Goal: Transaction & Acquisition: Book appointment/travel/reservation

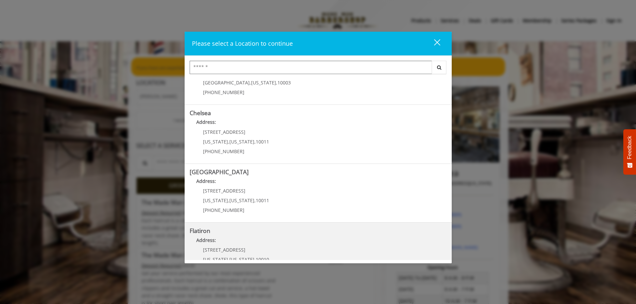
scroll to position [100, 0]
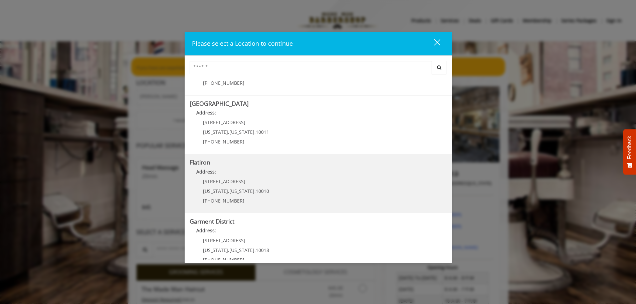
click at [235, 176] on "Address:" at bounding box center [318, 173] width 257 height 11
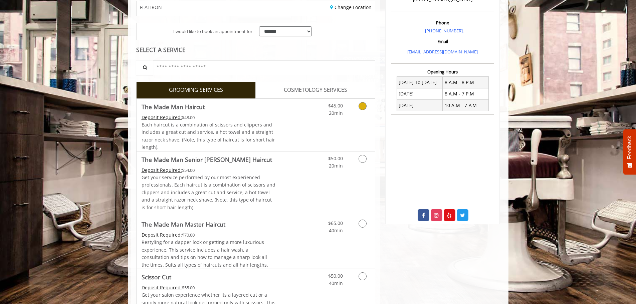
scroll to position [134, 0]
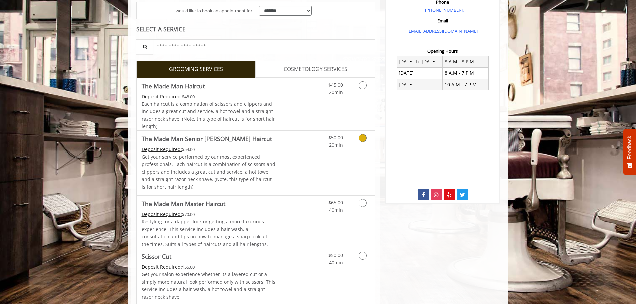
click at [359, 139] on icon "Grooming services" at bounding box center [363, 138] width 8 height 8
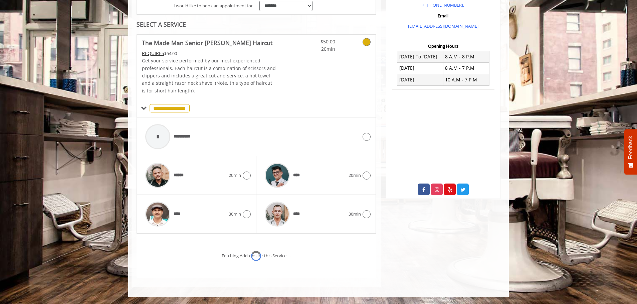
scroll to position [167, 0]
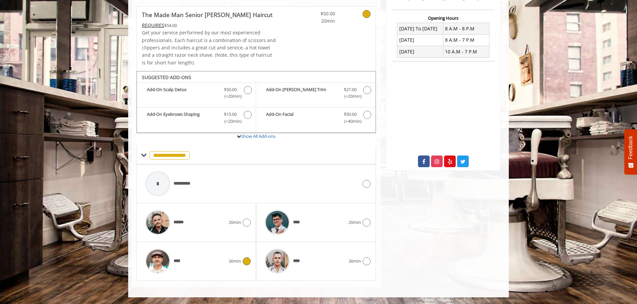
click at [245, 266] on div "**** 30min" at bounding box center [196, 262] width 109 height 32
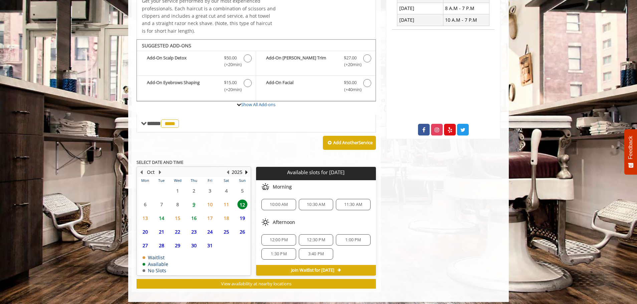
scroll to position [203, 0]
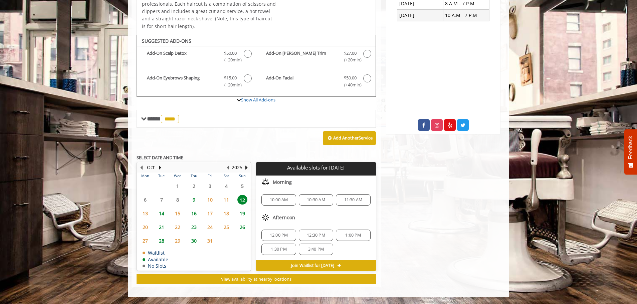
click at [280, 200] on span "10:00 AM" at bounding box center [279, 199] width 18 height 5
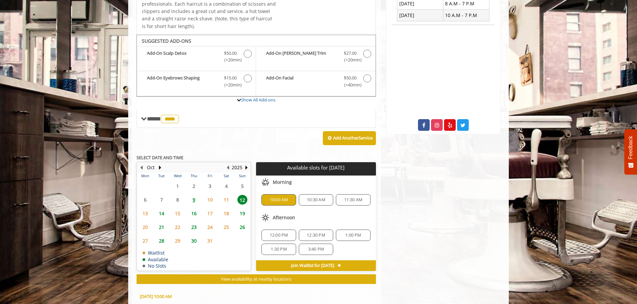
scroll to position [324, 0]
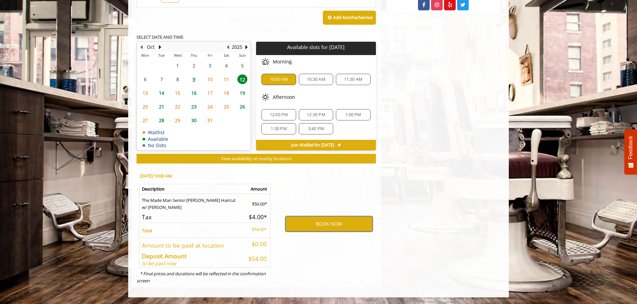
click at [325, 223] on button "BOOK NOW" at bounding box center [329, 223] width 87 height 15
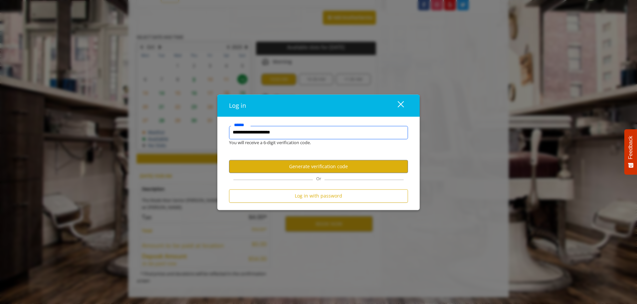
type input "**********"
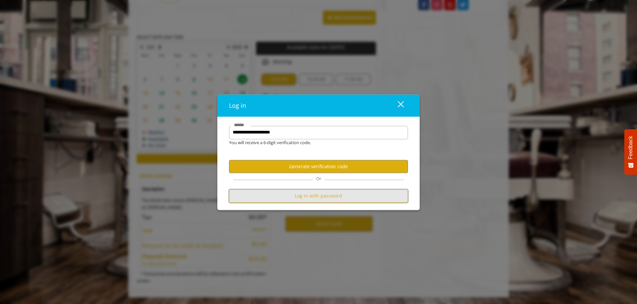
click at [322, 198] on button "Log in with password" at bounding box center [318, 196] width 179 height 13
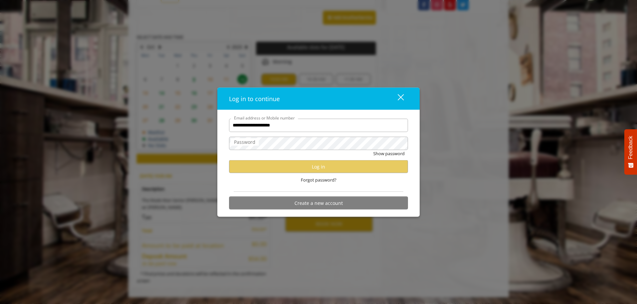
type input "**********"
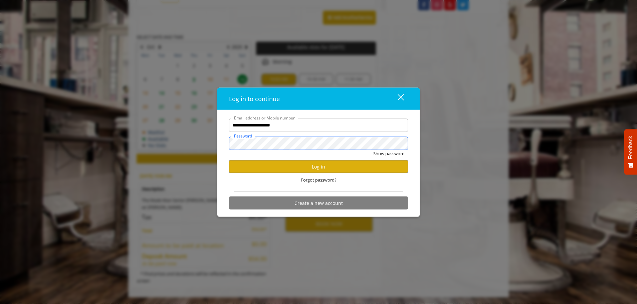
click at [373, 150] on button "Show password" at bounding box center [388, 153] width 31 height 7
click at [305, 168] on button "Log in" at bounding box center [318, 166] width 179 height 13
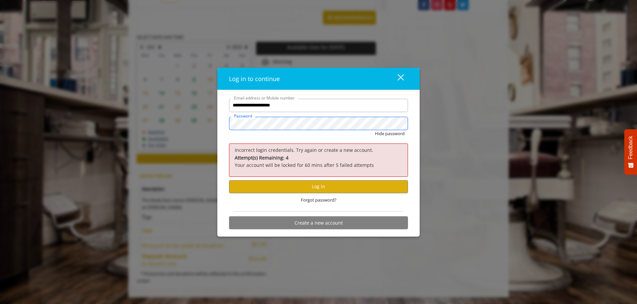
click at [224, 126] on div "**********" at bounding box center [318, 166] width 189 height 134
click at [375, 130] on button "Hide password" at bounding box center [390, 133] width 30 height 7
click at [298, 186] on button "Log in" at bounding box center [318, 186] width 179 height 13
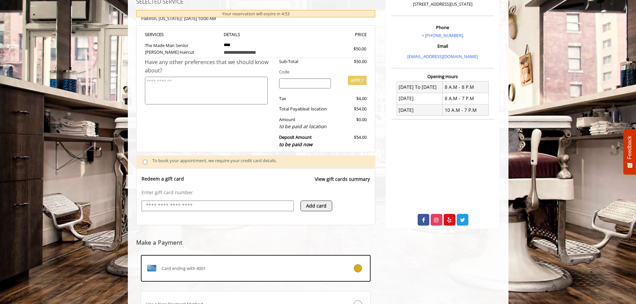
scroll to position [171, 0]
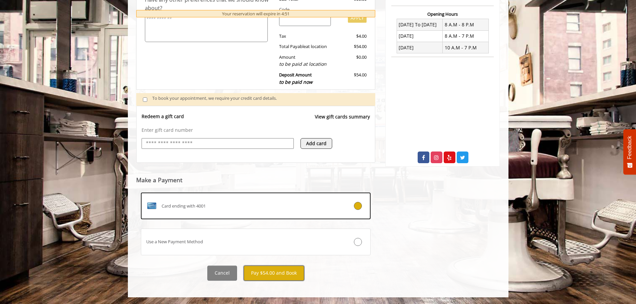
click at [273, 274] on button "Pay $54.00 and Book" at bounding box center [274, 273] width 60 height 15
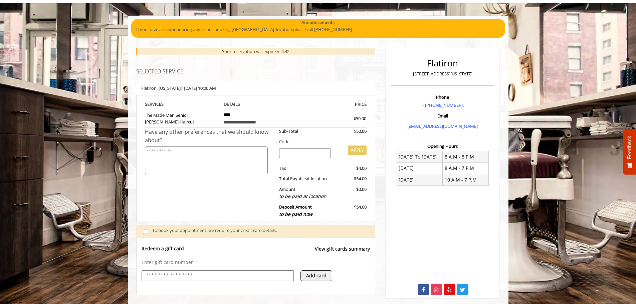
scroll to position [37, 0]
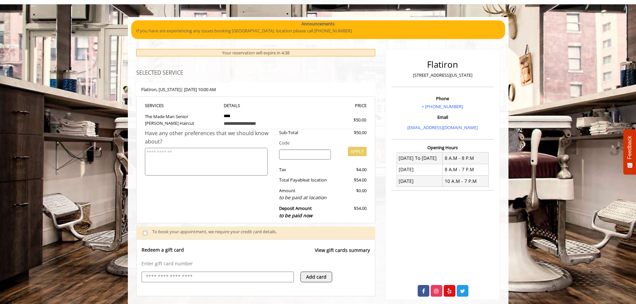
click at [256, 54] on div "Your reservation will expire in 4:38" at bounding box center [255, 53] width 239 height 8
click at [254, 53] on div "Your reservation will expire in 4:37" at bounding box center [255, 53] width 239 height 8
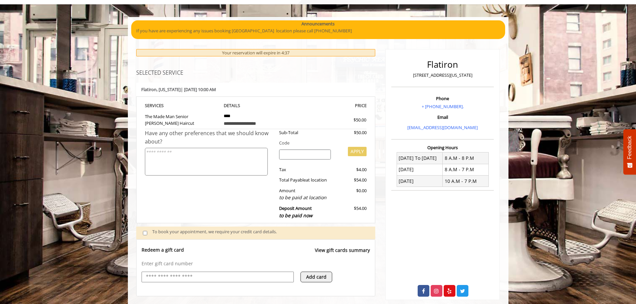
click at [254, 53] on div "Your reservation will expire in 4:37" at bounding box center [255, 53] width 239 height 8
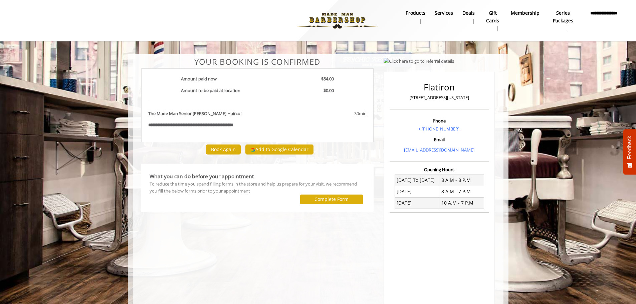
click at [197, 24] on div at bounding box center [197, 20] width 374 height 37
